Goal: Task Accomplishment & Management: Manage account settings

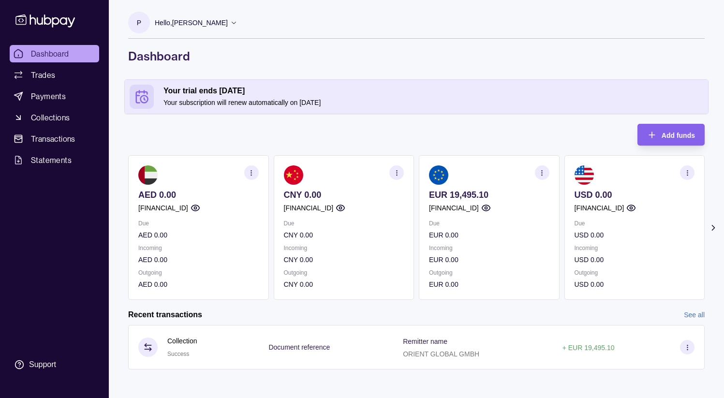
click at [541, 176] on icon "button" at bounding box center [542, 172] width 7 height 7
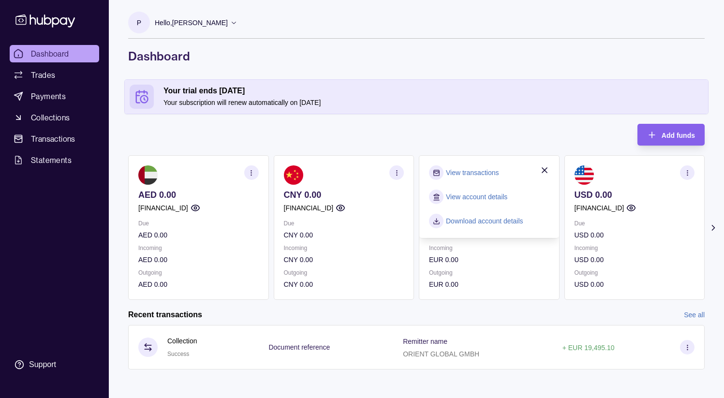
click at [489, 174] on link "View transactions" at bounding box center [472, 172] width 53 height 11
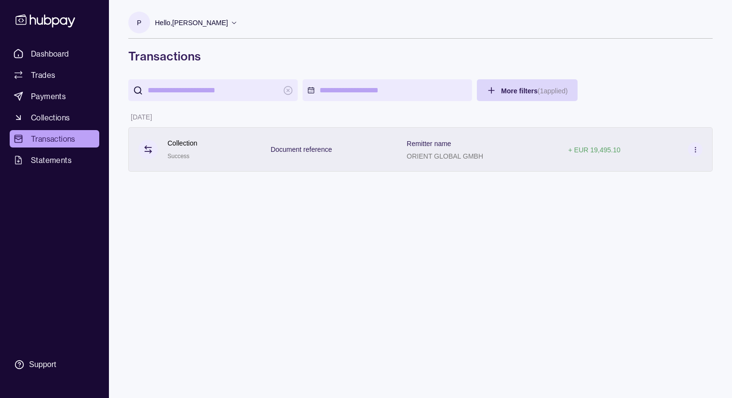
click at [478, 163] on div "Remitter name ORIENT GLOBAL GMBH" at bounding box center [478, 149] width 162 height 45
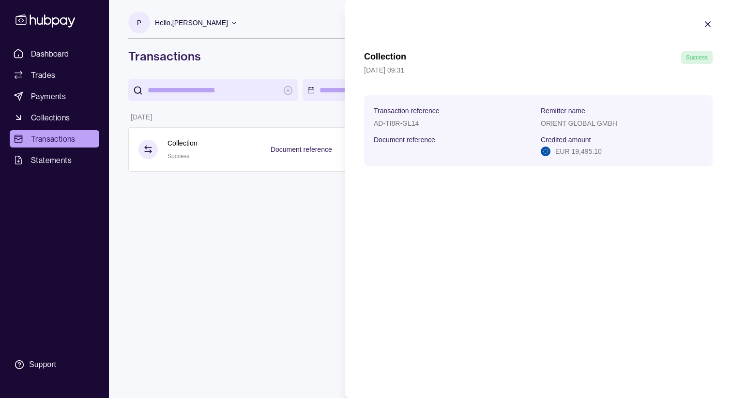
click at [554, 24] on icon "button" at bounding box center [708, 24] width 10 height 10
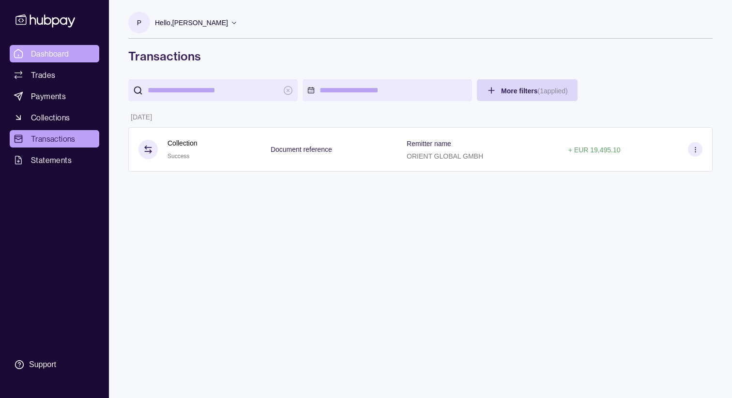
click at [49, 54] on span "Dashboard" at bounding box center [50, 54] width 38 height 12
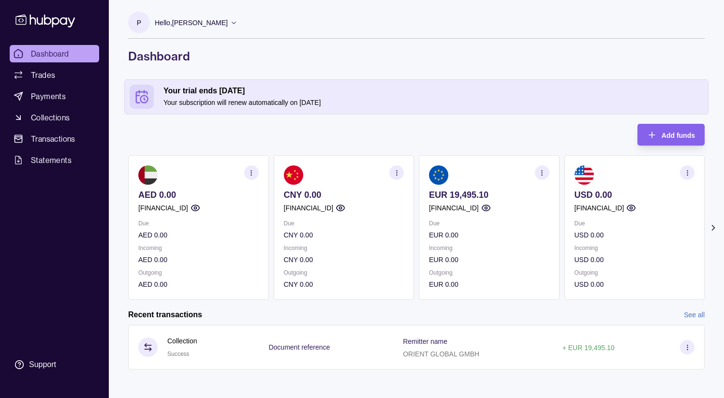
scroll to position [2, 0]
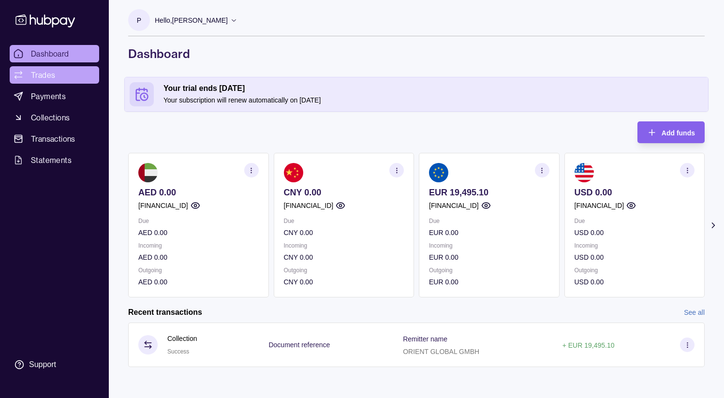
click at [44, 76] on span "Trades" at bounding box center [43, 75] width 24 height 12
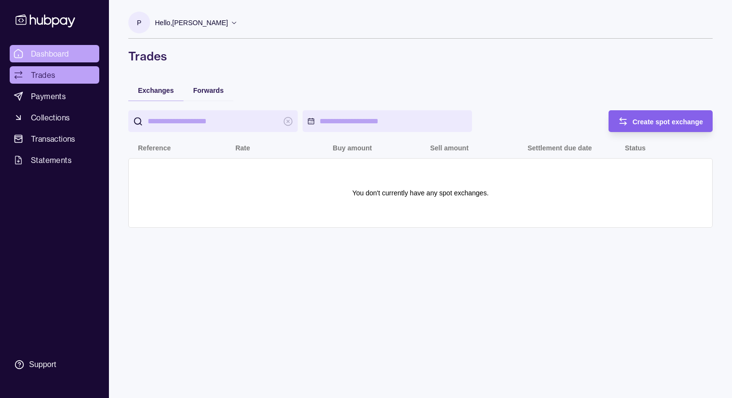
click at [35, 48] on span "Dashboard" at bounding box center [50, 54] width 38 height 12
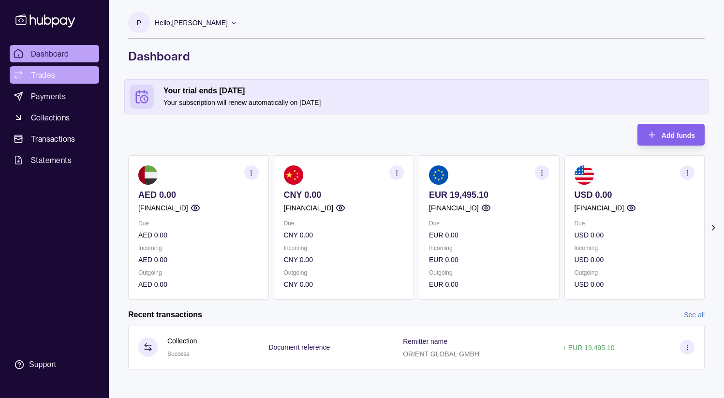
click at [49, 76] on span "Trades" at bounding box center [43, 75] width 24 height 12
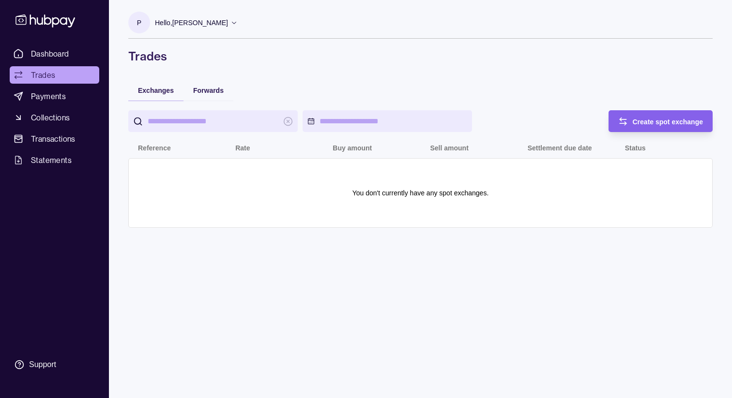
click at [296, 180] on section "You don't currently have any spot exchanges." at bounding box center [420, 192] width 564 height 49
click at [214, 90] on span "Forwards" at bounding box center [208, 91] width 30 height 8
click at [160, 92] on span "Exchanges" at bounding box center [156, 91] width 36 height 8
click at [554, 119] on div "Create spot exchange" at bounding box center [653, 121] width 100 height 22
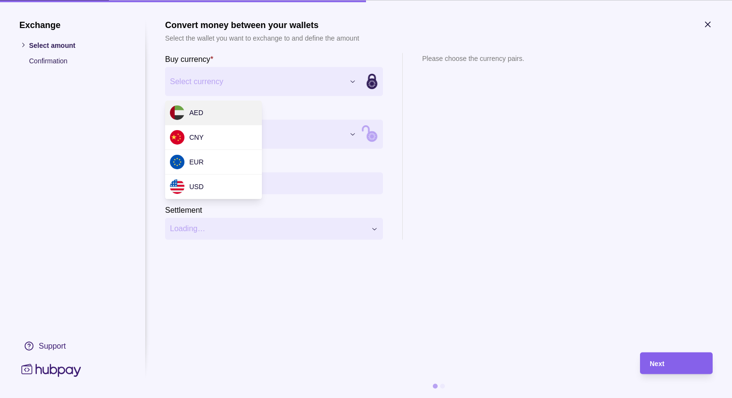
click at [256, 313] on div "Exchange Select amount Confirmation Support Convert money between your wallets …" at bounding box center [366, 398] width 732 height 0
select select "***"
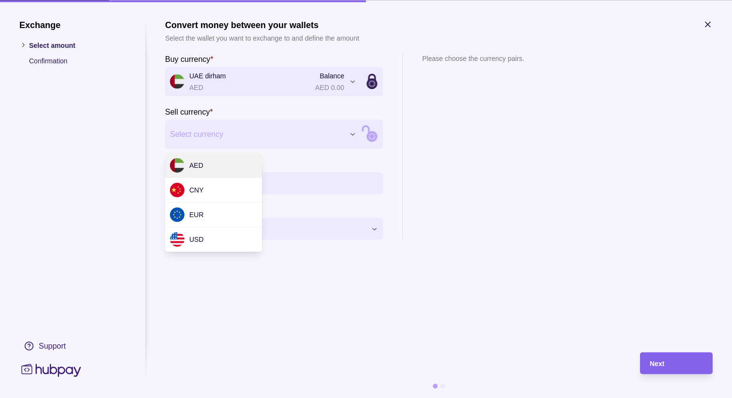
click at [225, 313] on div "Exchange Select amount Confirmation Support Convert money between your wallets …" at bounding box center [366, 398] width 732 height 0
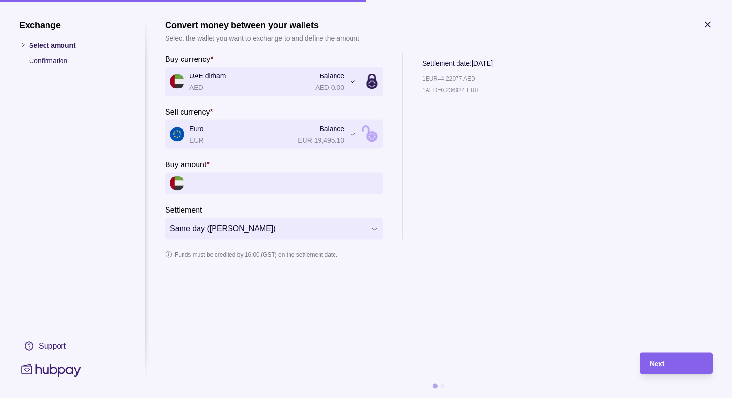
click at [225, 184] on input "Buy amount *" at bounding box center [283, 183] width 189 height 22
click at [554, 22] on icon "button" at bounding box center [708, 24] width 10 height 10
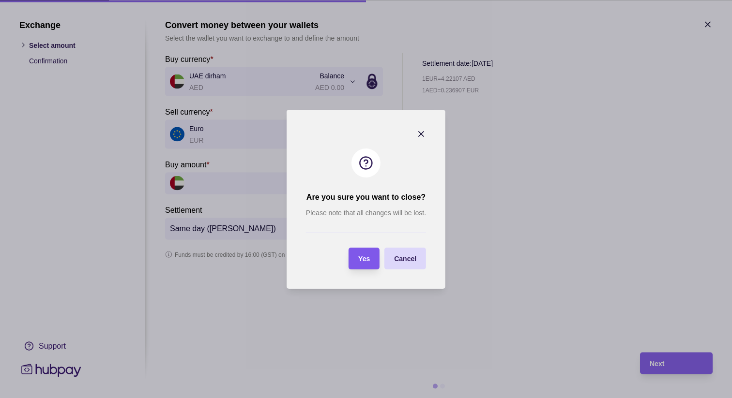
click at [367, 258] on span "Yes" at bounding box center [364, 259] width 12 height 8
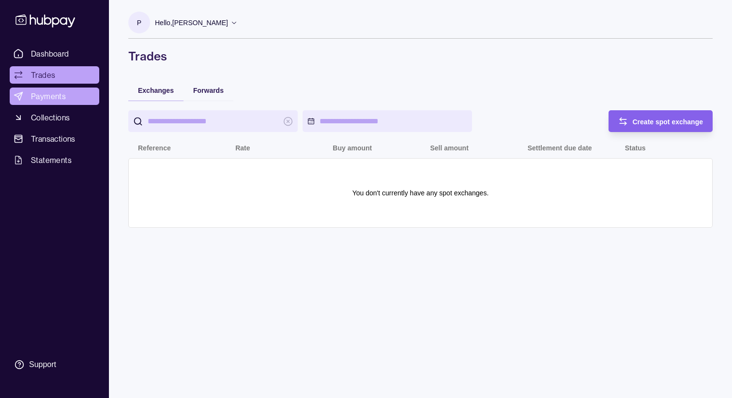
click at [60, 96] on span "Payments" at bounding box center [48, 96] width 35 height 12
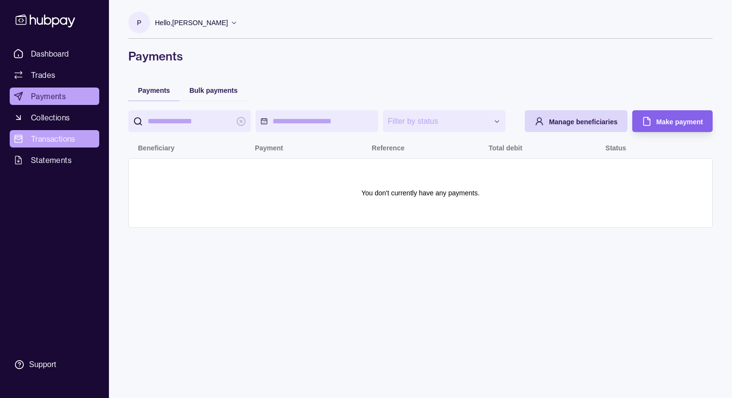
click at [57, 137] on span "Transactions" at bounding box center [53, 139] width 45 height 12
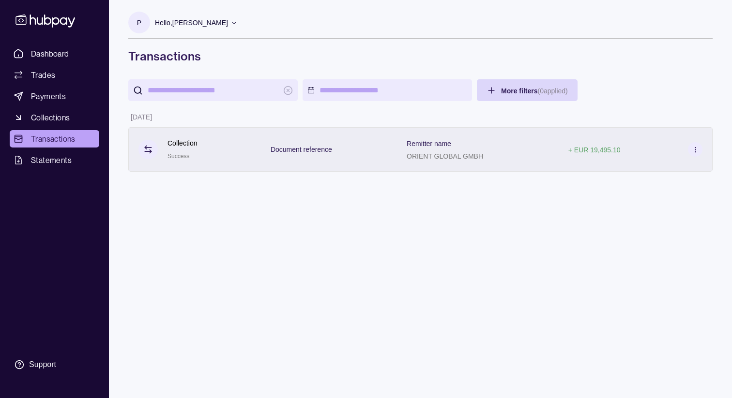
click at [554, 149] on icon at bounding box center [694, 149] width 7 height 7
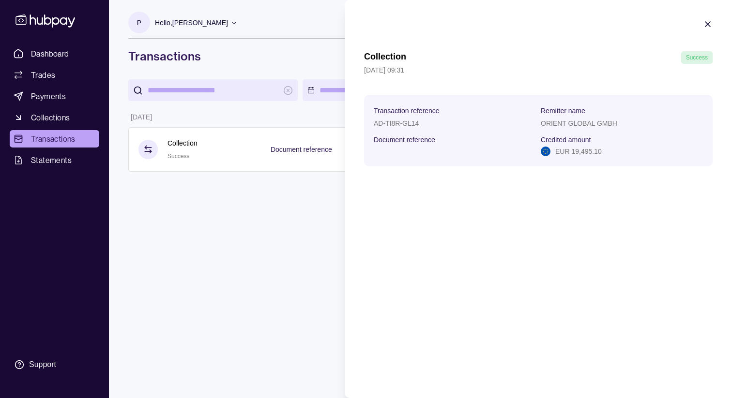
click at [554, 23] on icon "button" at bounding box center [707, 24] width 5 height 5
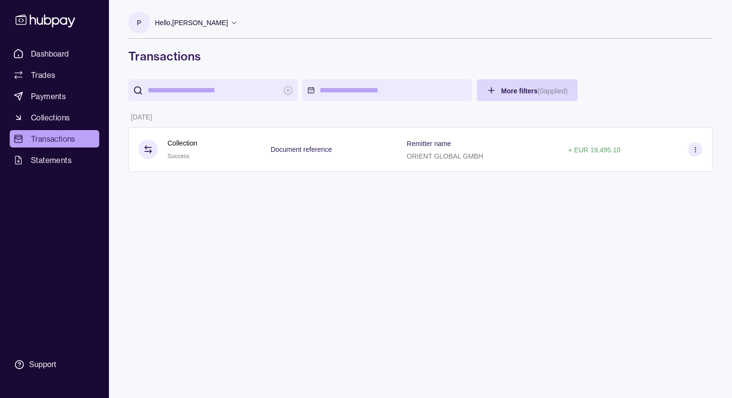
click at [220, 21] on p "Hello, [PERSON_NAME]" at bounding box center [191, 22] width 73 height 11
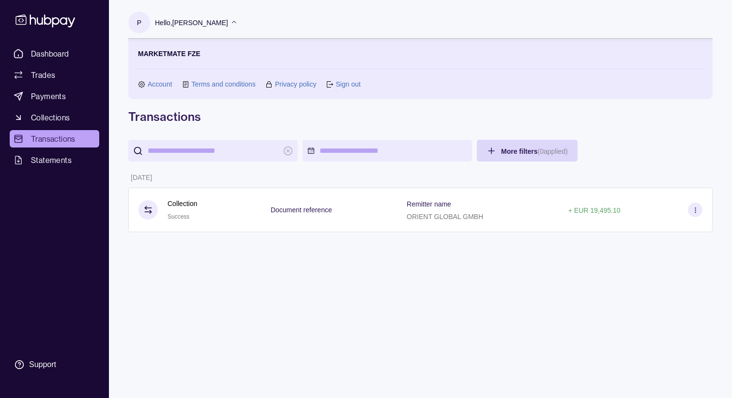
click at [150, 84] on link "Account" at bounding box center [160, 84] width 25 height 11
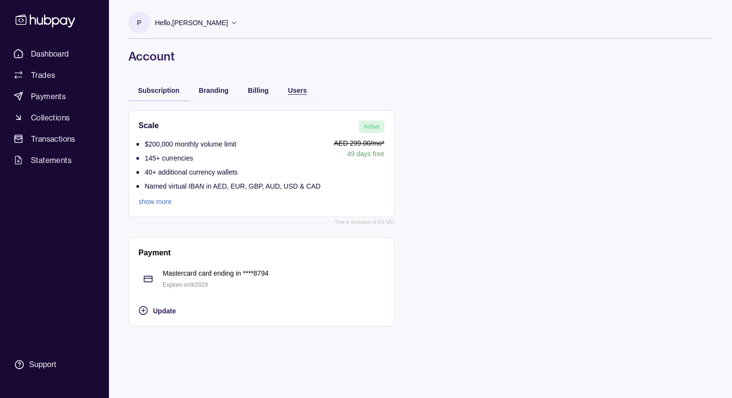
click at [300, 91] on span "Users" at bounding box center [297, 91] width 19 height 8
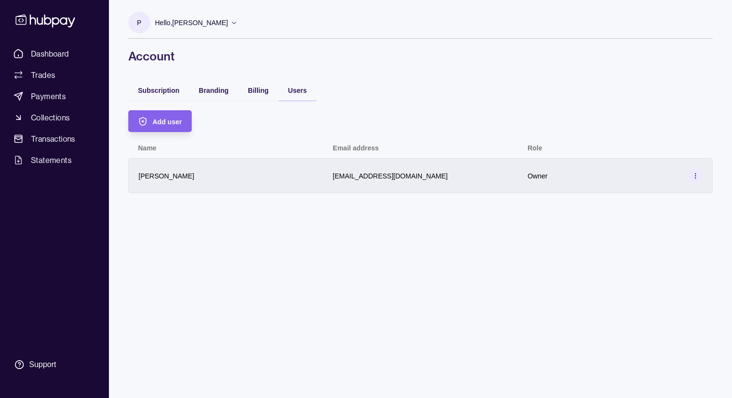
click at [554, 173] on icon at bounding box center [694, 175] width 7 height 7
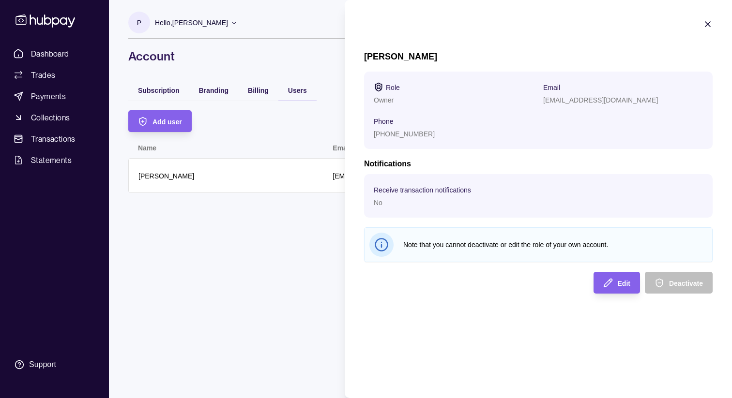
click at [554, 21] on icon "button" at bounding box center [708, 24] width 10 height 10
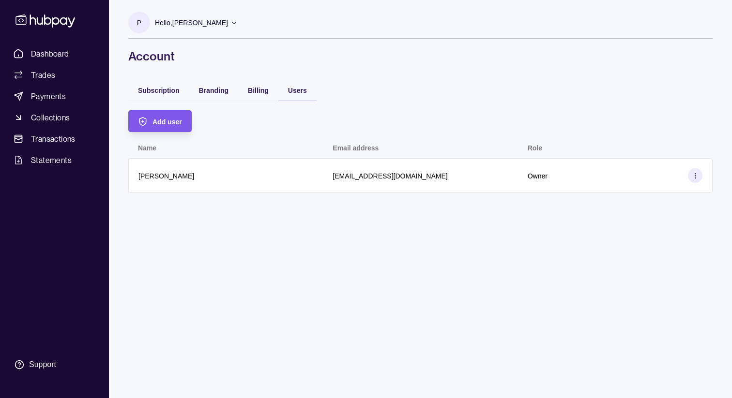
click at [167, 122] on span "Add user" at bounding box center [167, 122] width 30 height 8
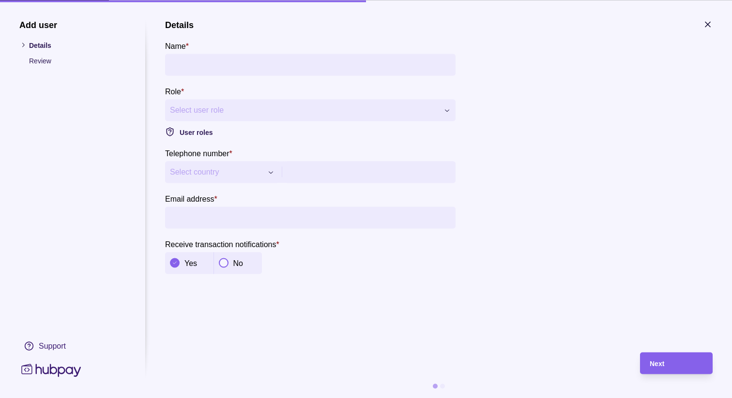
click at [210, 60] on input "Name *" at bounding box center [310, 65] width 281 height 22
type input "*"
click at [554, 23] on icon "button" at bounding box center [708, 24] width 10 height 10
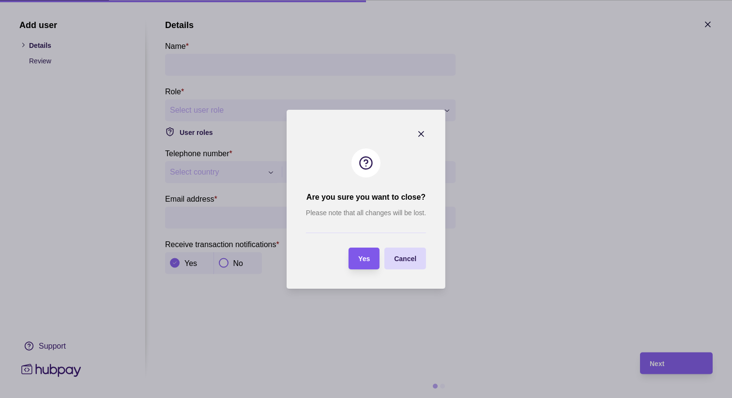
click at [371, 255] on section "Yes" at bounding box center [363, 259] width 31 height 22
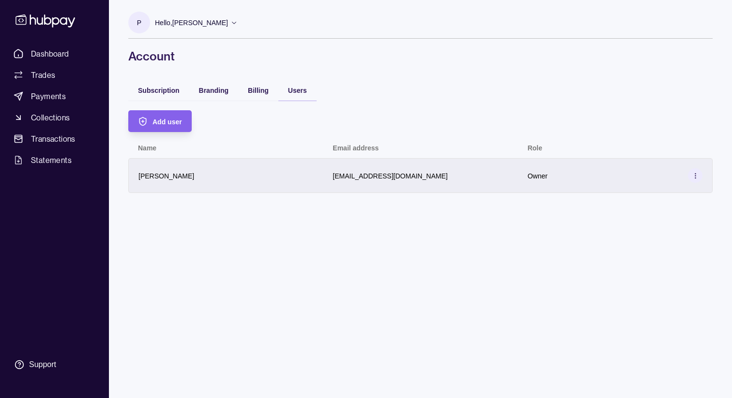
click at [554, 175] on icon at bounding box center [694, 175] width 7 height 7
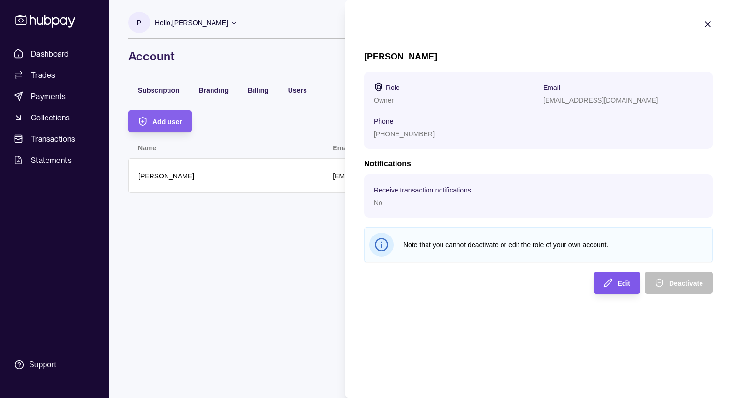
click at [554, 281] on div "Edit" at bounding box center [609, 283] width 42 height 22
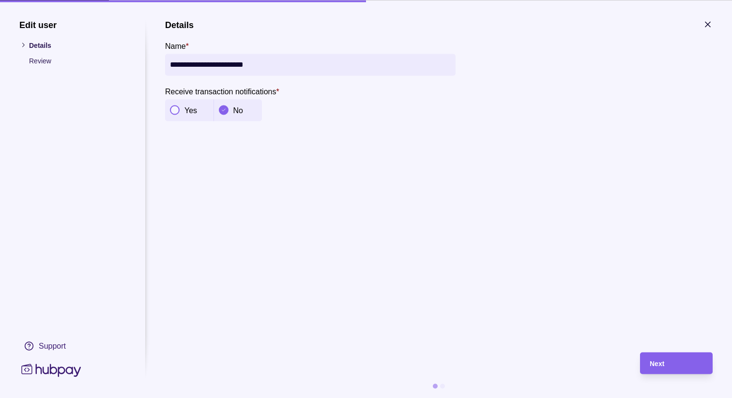
click at [176, 110] on button "button" at bounding box center [175, 110] width 10 height 10
click at [554, 313] on div "Next" at bounding box center [675, 364] width 53 height 12
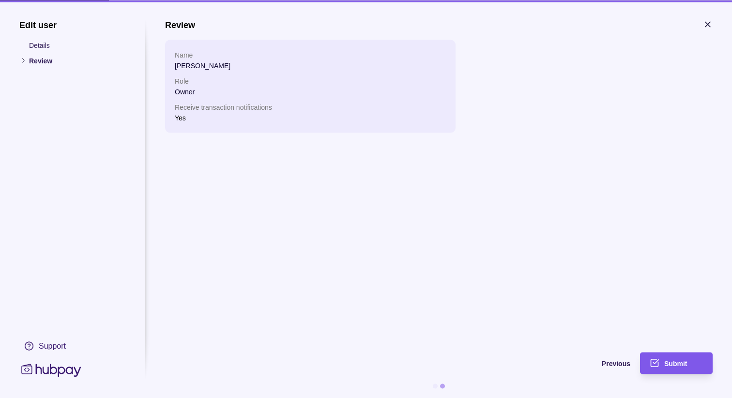
click at [554, 313] on span "Submit" at bounding box center [675, 364] width 23 height 8
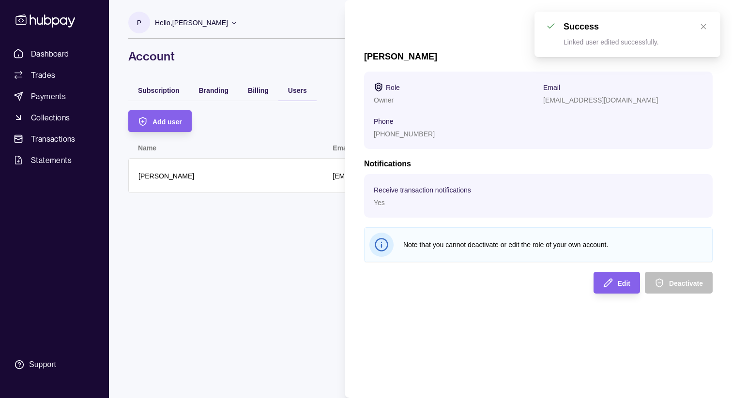
click at [554, 28] on icon "button" at bounding box center [708, 24] width 10 height 10
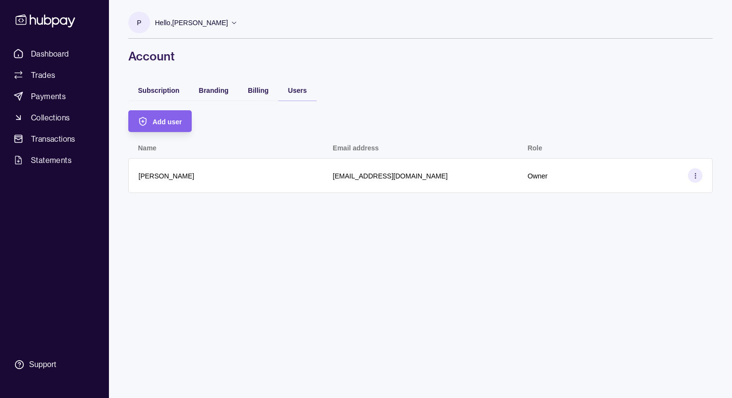
click at [256, 96] on div "Billing" at bounding box center [258, 89] width 40 height 21
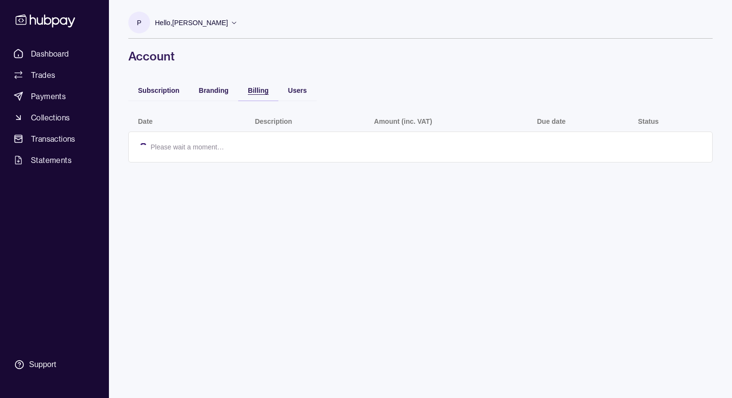
click at [261, 89] on span "Billing" at bounding box center [258, 91] width 21 height 8
click at [216, 93] on span "Branding" at bounding box center [214, 91] width 30 height 8
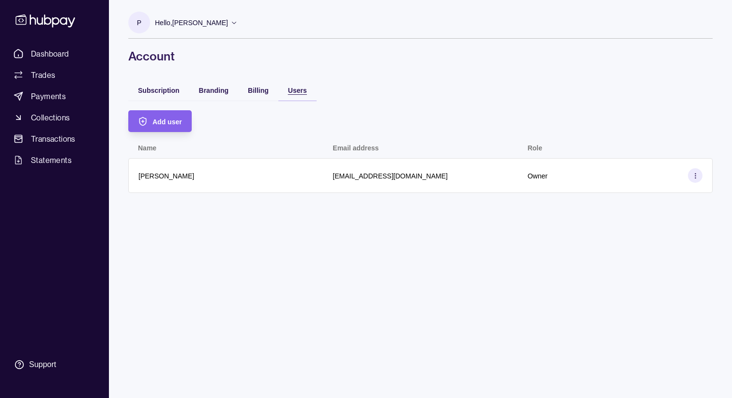
click at [293, 90] on span "Users" at bounding box center [297, 91] width 19 height 8
click at [172, 124] on span "Add user" at bounding box center [167, 122] width 30 height 8
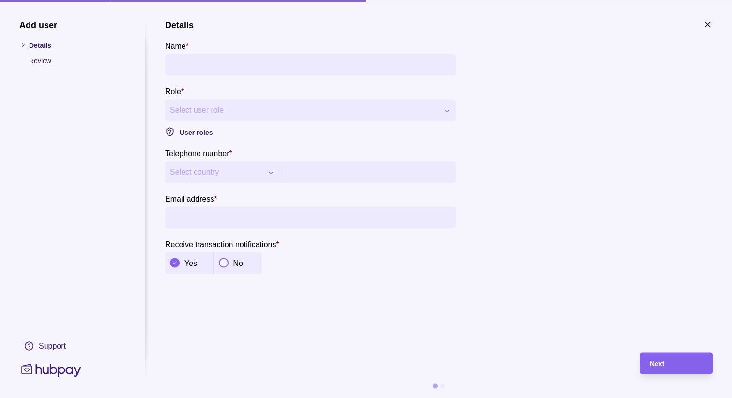
click at [214, 67] on input "Name *" at bounding box center [310, 65] width 281 height 22
click at [203, 213] on input "Email address *" at bounding box center [310, 218] width 281 height 22
paste input "**********"
type input "**********"
click at [195, 111] on span "Select user role" at bounding box center [304, 111] width 269 height 12
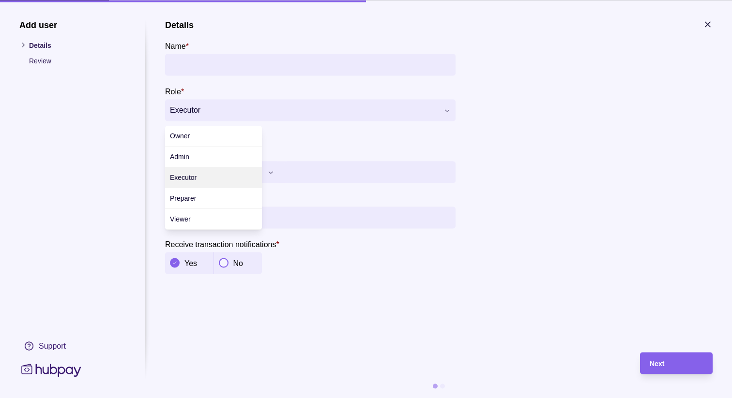
click at [215, 313] on div "**********" at bounding box center [366, 398] width 732 height 0
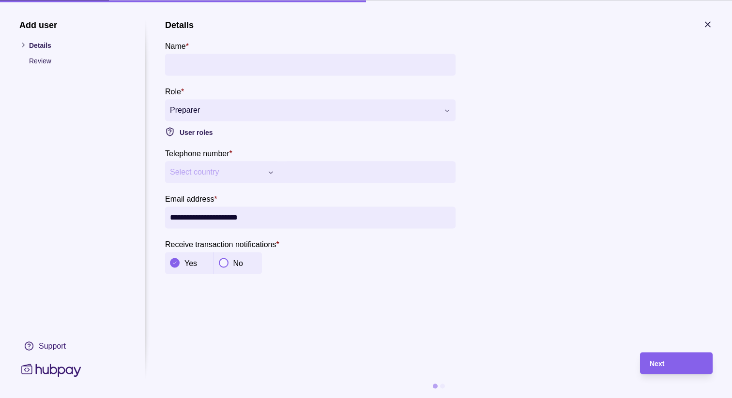
click at [217, 114] on span "Preparer" at bounding box center [304, 111] width 269 height 12
click at [216, 63] on input "Name *" at bounding box center [310, 65] width 281 height 22
type input "**********"
click at [194, 170] on span "Select country" at bounding box center [216, 172] width 92 height 12
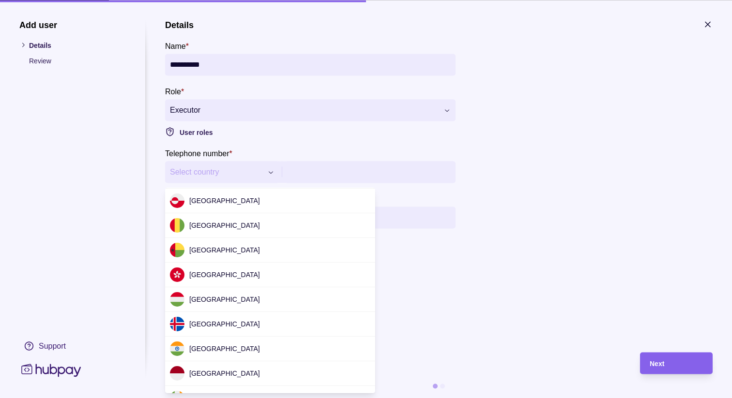
scroll to position [1133, 0]
click at [500, 291] on div at bounding box center [366, 199] width 732 height 398
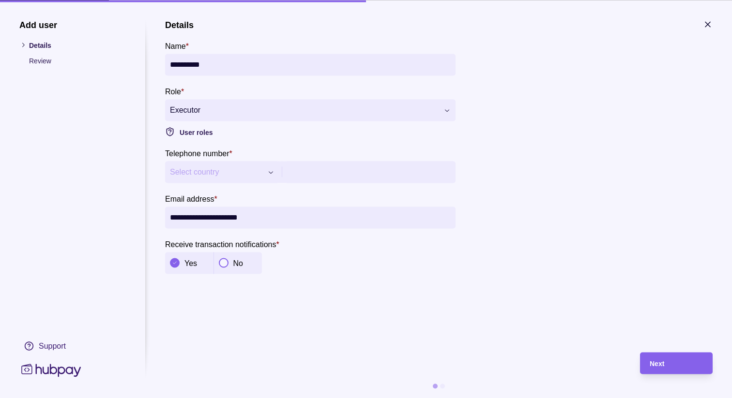
click at [271, 175] on icon "button" at bounding box center [270, 171] width 7 height 7
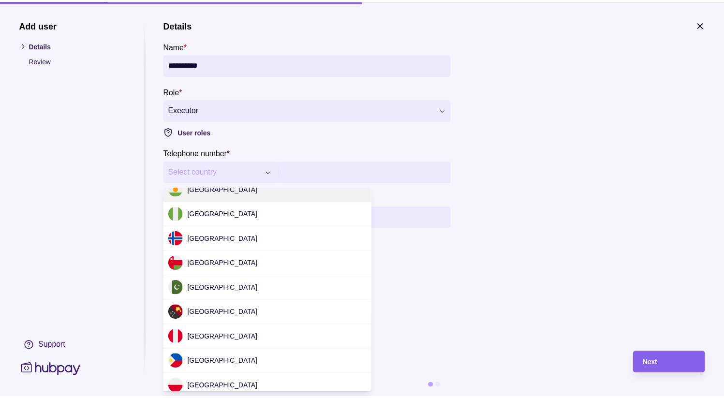
scroll to position [2945, 0]
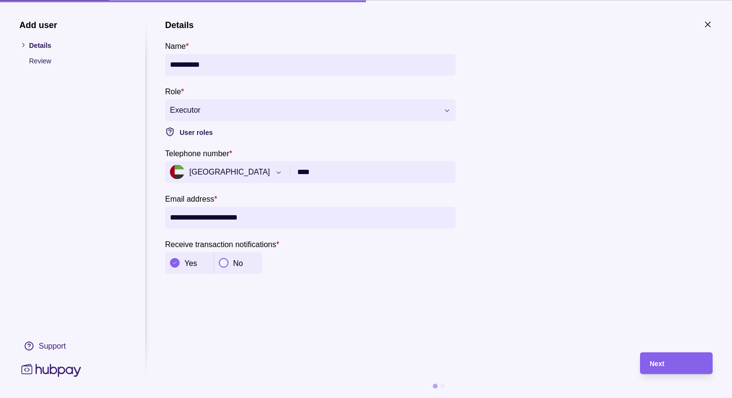
click at [337, 176] on input "****" at bounding box center [373, 172] width 153 height 22
type input "**********"
click at [554, 313] on div "Next" at bounding box center [675, 364] width 53 height 12
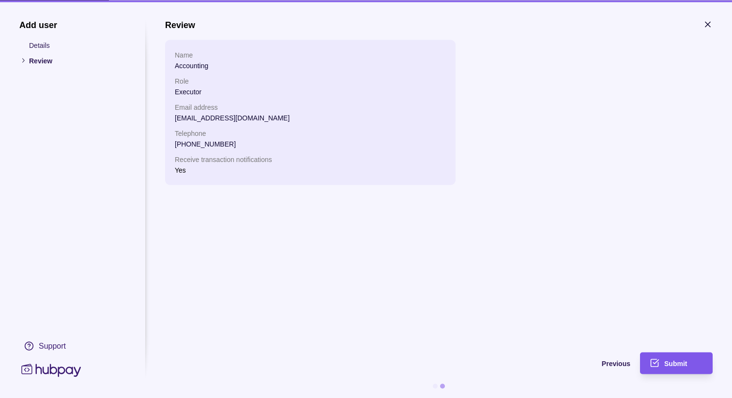
click at [554, 313] on span "Submit" at bounding box center [675, 364] width 23 height 8
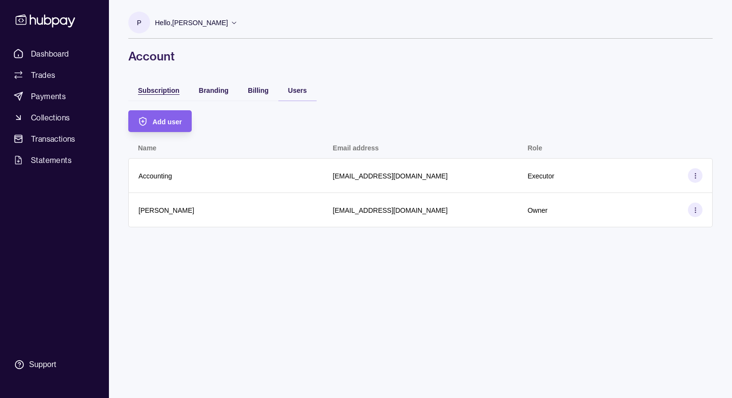
click at [153, 93] on span "Subscription" at bounding box center [159, 91] width 42 height 8
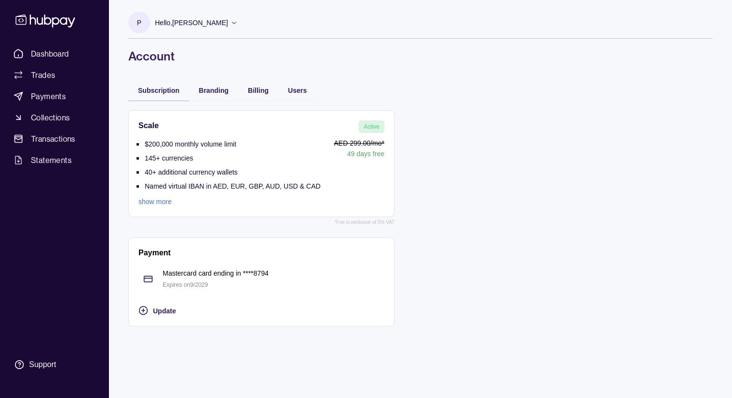
click at [228, 23] on p "Hello, [PERSON_NAME]" at bounding box center [191, 22] width 73 height 11
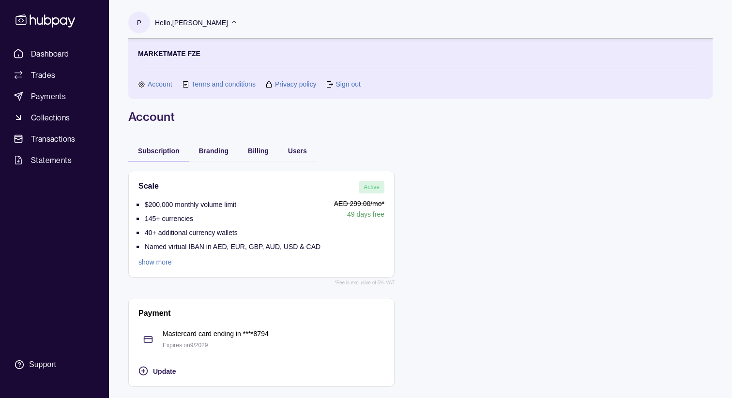
click at [354, 84] on link "Sign out" at bounding box center [347, 84] width 25 height 11
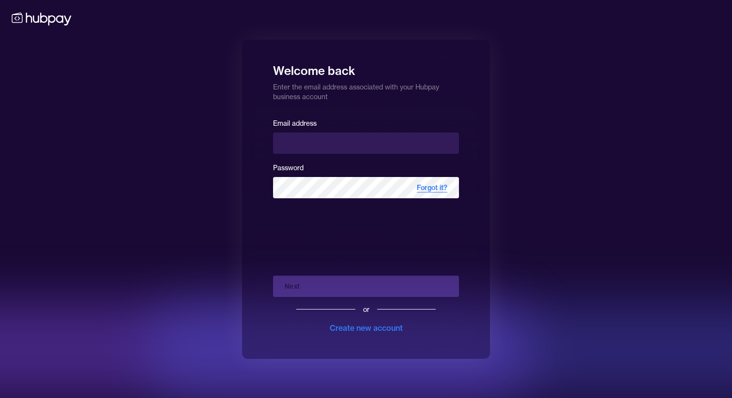
click at [430, 188] on span "Forgot it?" at bounding box center [432, 187] width 54 height 21
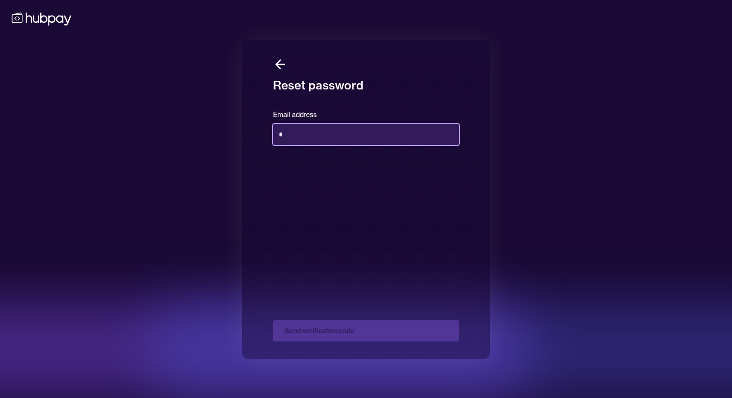
click at [320, 134] on input "Email address" at bounding box center [366, 134] width 186 height 21
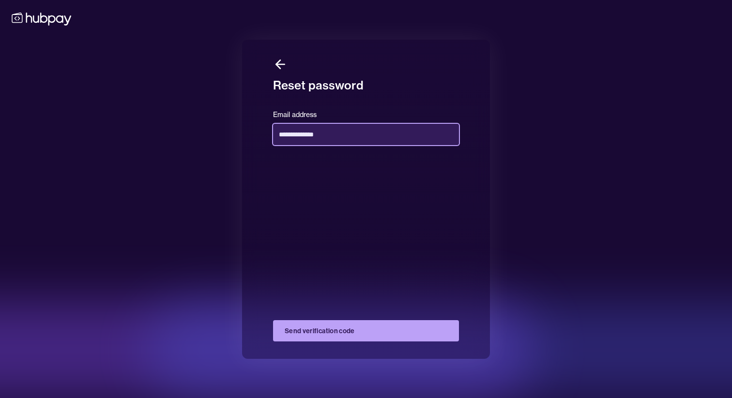
type input "**********"
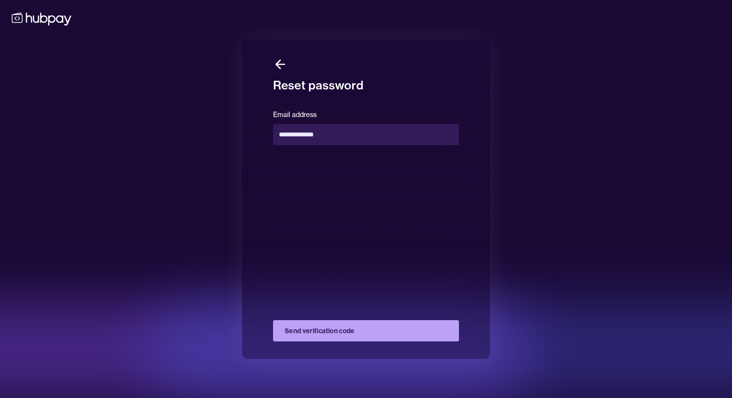
click at [367, 313] on button "Send verification code" at bounding box center [366, 330] width 186 height 21
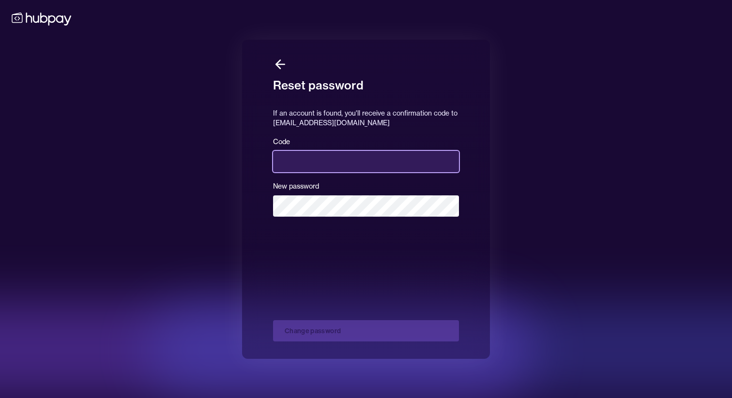
click at [308, 165] on input at bounding box center [366, 161] width 186 height 21
type input "******"
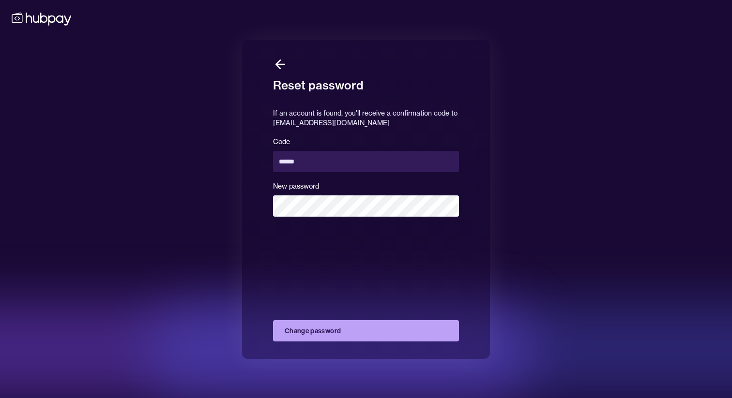
click at [354, 313] on button "Change password" at bounding box center [366, 330] width 186 height 21
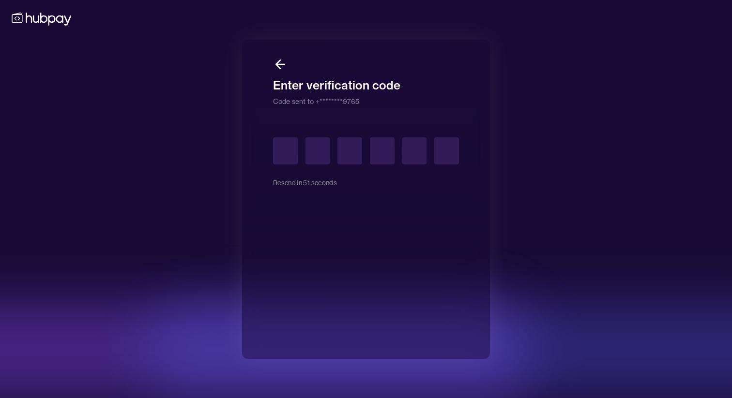
type input "*"
